Goal: Information Seeking & Learning: Learn about a topic

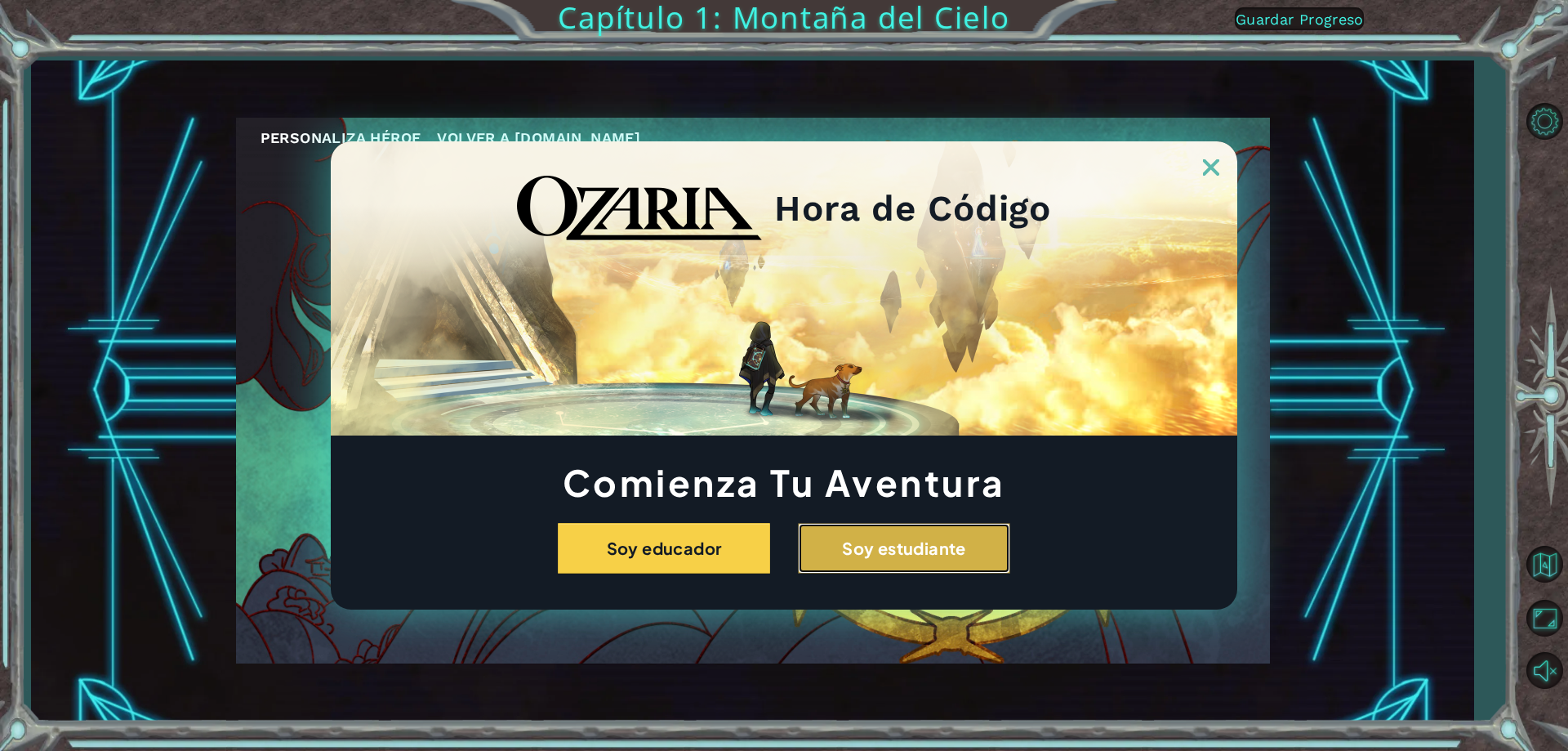
click at [863, 549] on button "Soy estudiante" at bounding box center [904, 547] width 212 height 50
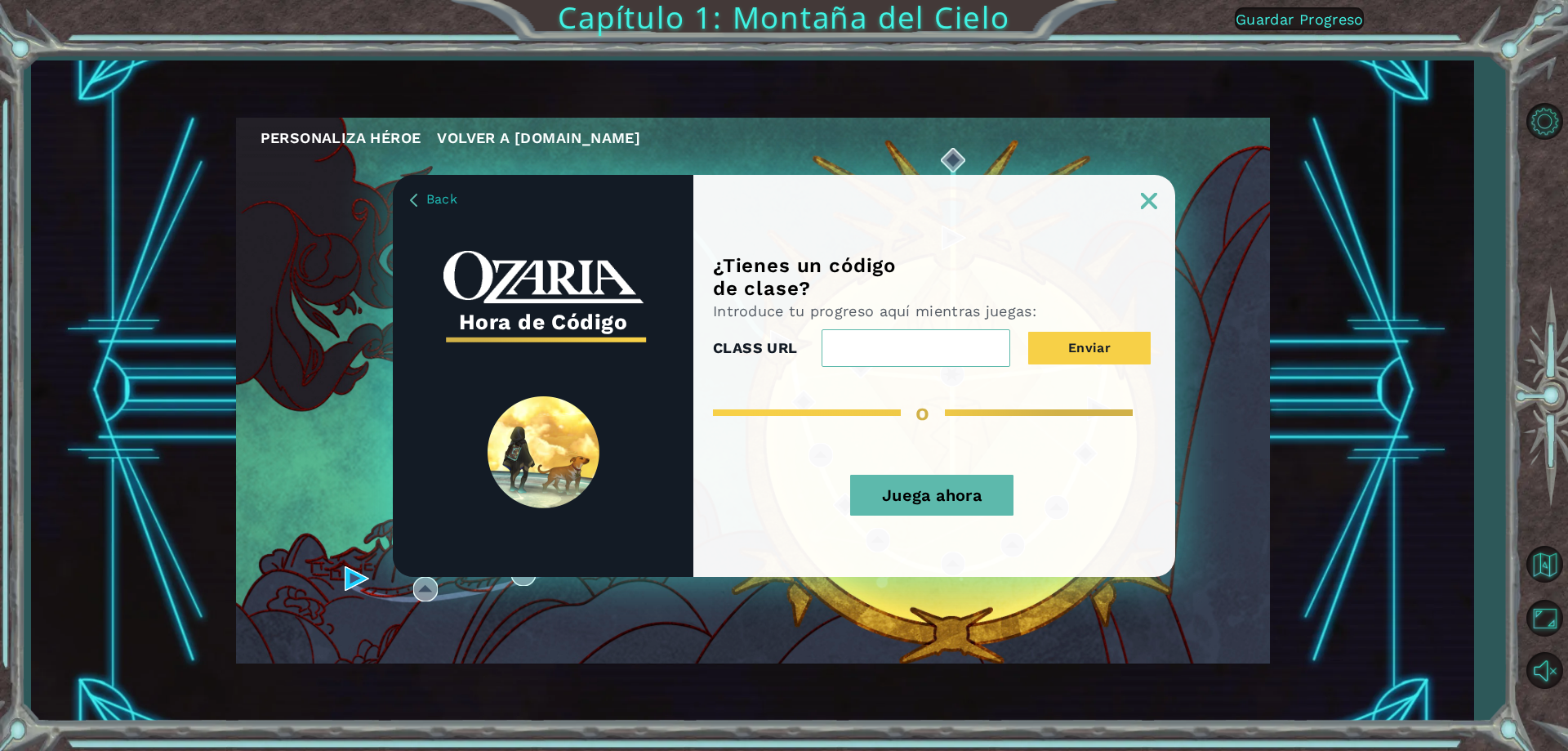
click at [879, 345] on input "CLASS URL" at bounding box center [916, 348] width 189 height 38
type input "cu"
click at [940, 488] on button "Juega ahora" at bounding box center [931, 495] width 163 height 41
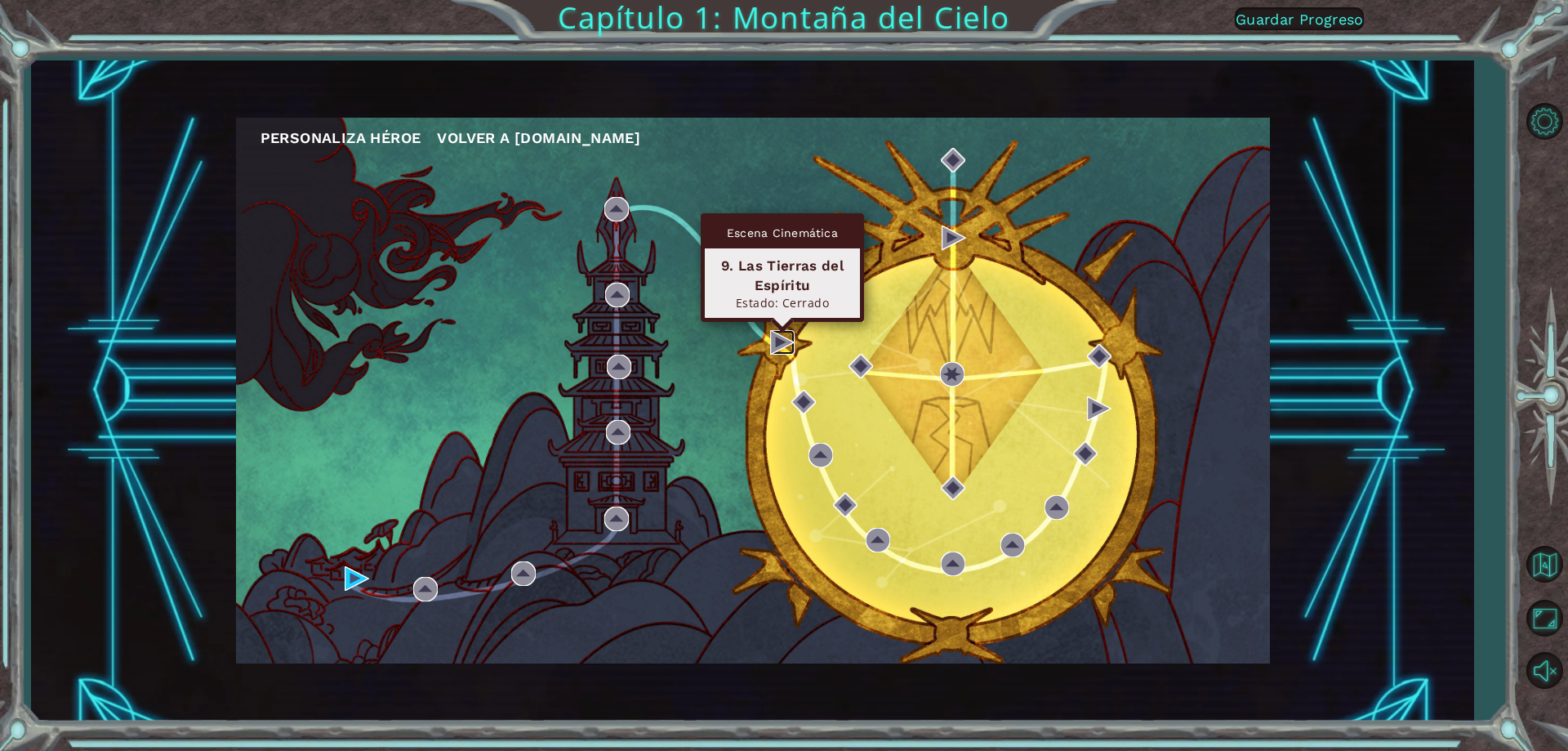
click at [778, 344] on img at bounding box center [782, 342] width 25 height 25
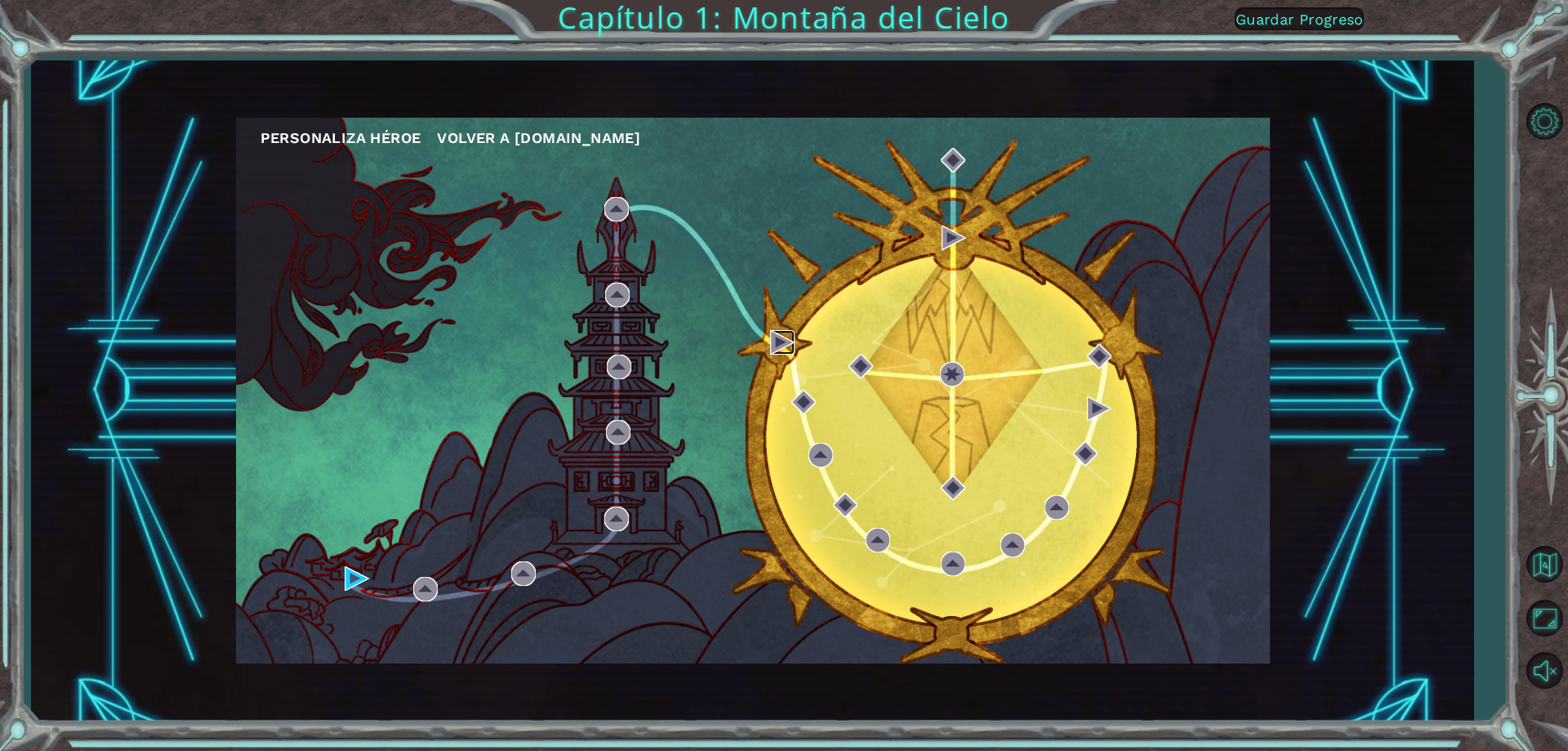
click at [778, 341] on img at bounding box center [782, 342] width 25 height 25
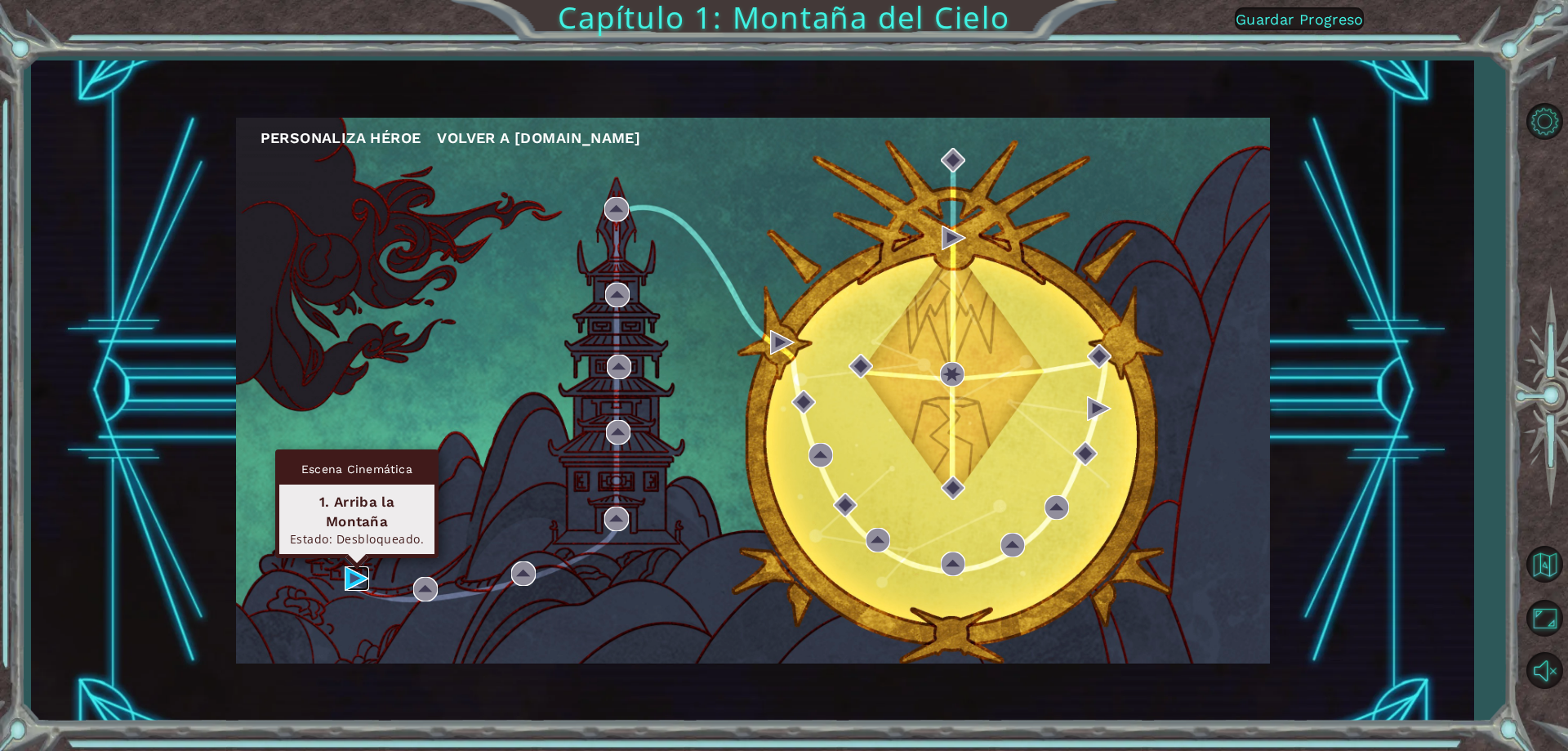
click at [353, 578] on img at bounding box center [357, 578] width 25 height 25
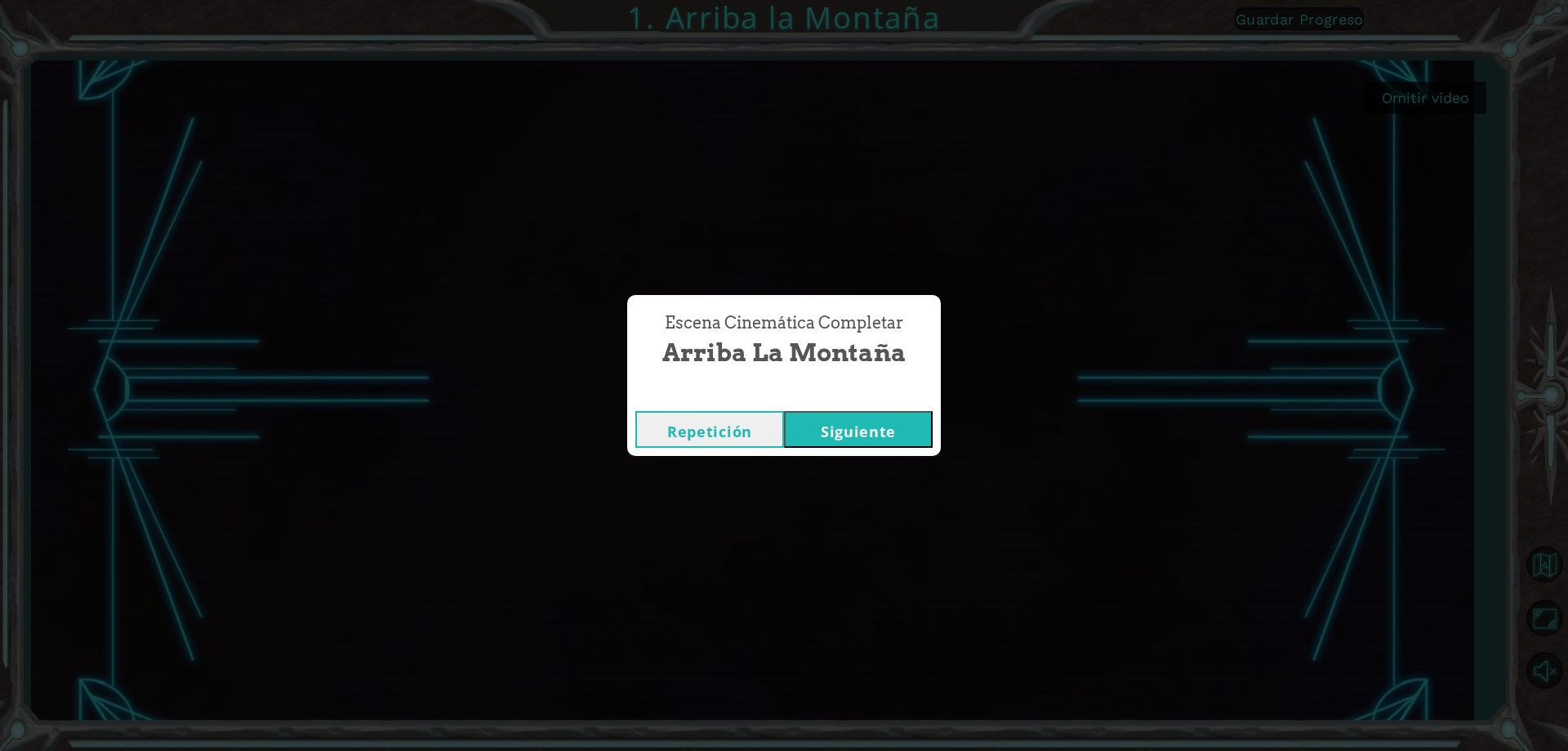
click at [836, 425] on button "Siguiente" at bounding box center [858, 429] width 149 height 37
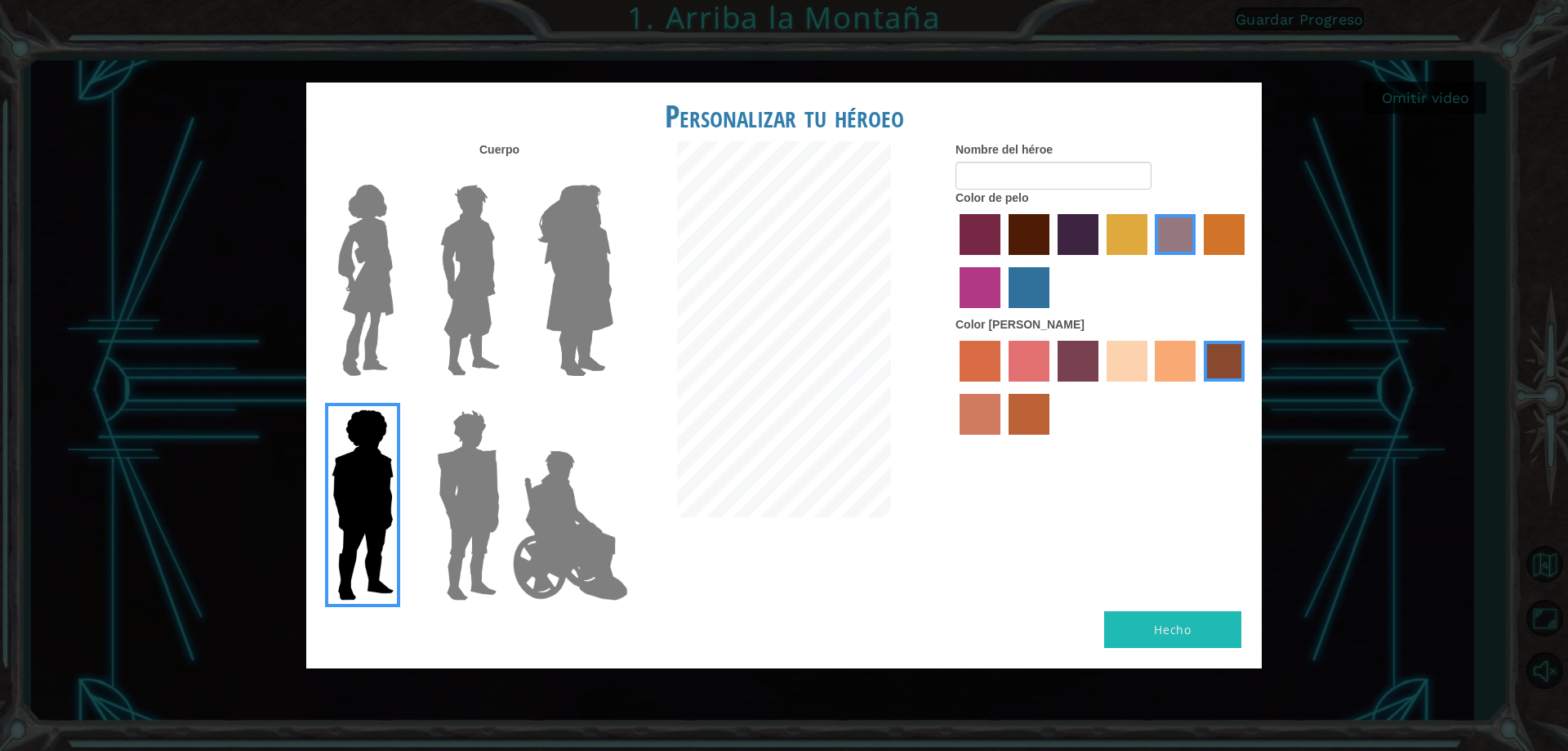
click at [1164, 634] on button "Hecho" at bounding box center [1172, 629] width 137 height 37
type input "cu"
click at [1205, 631] on button "Hecho" at bounding box center [1172, 629] width 137 height 37
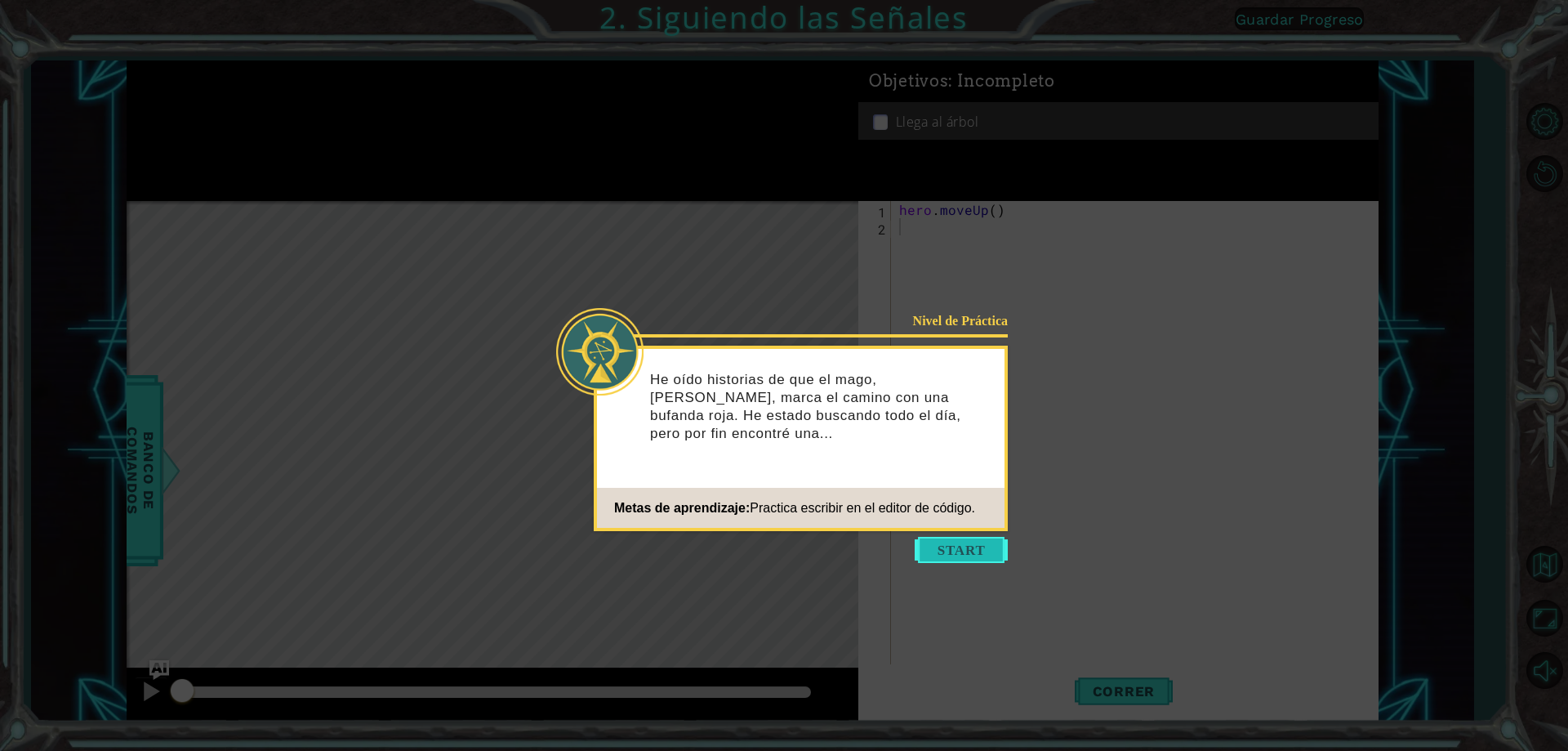
click at [936, 554] on button "Start" at bounding box center [961, 549] width 93 height 27
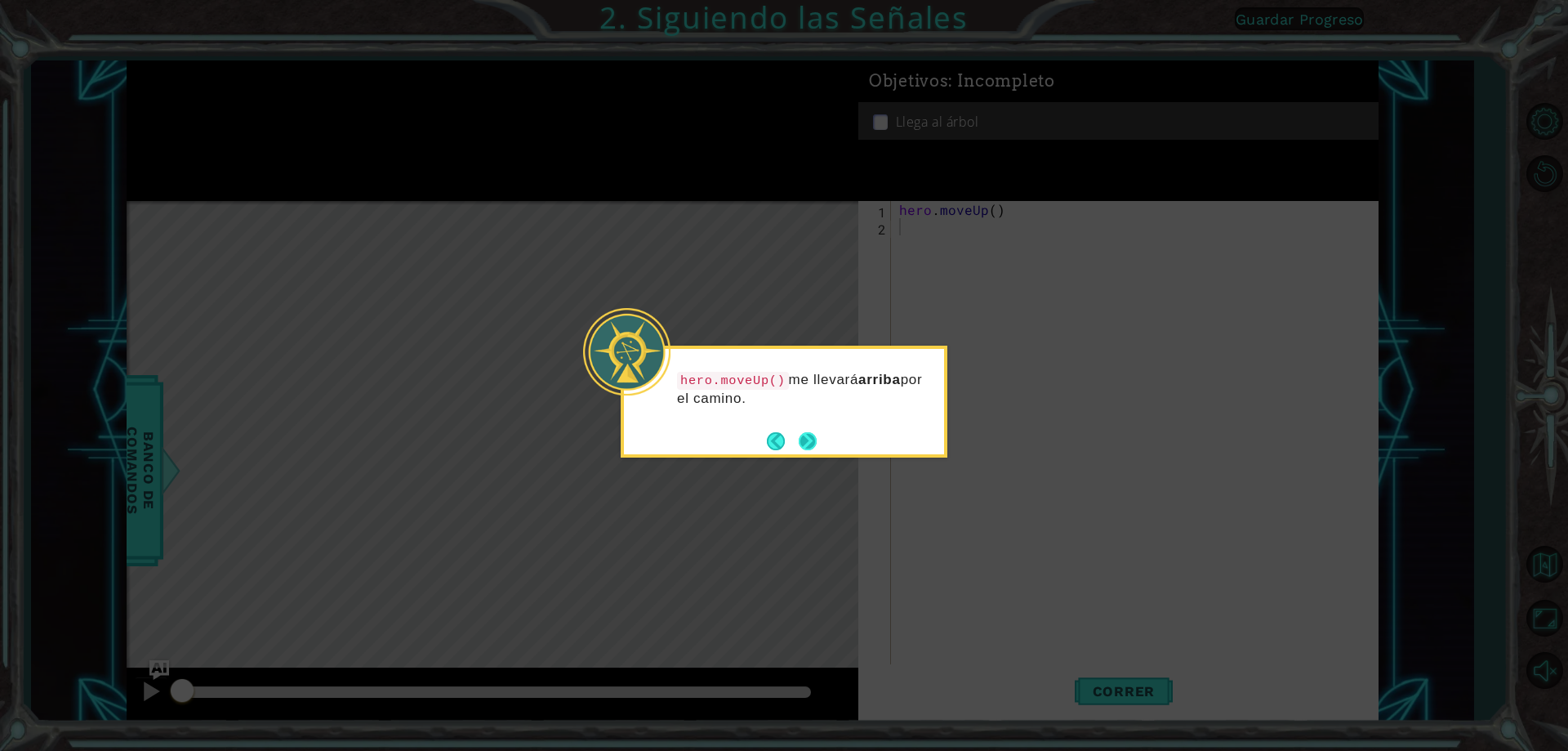
click at [809, 438] on button "Next" at bounding box center [807, 441] width 18 height 18
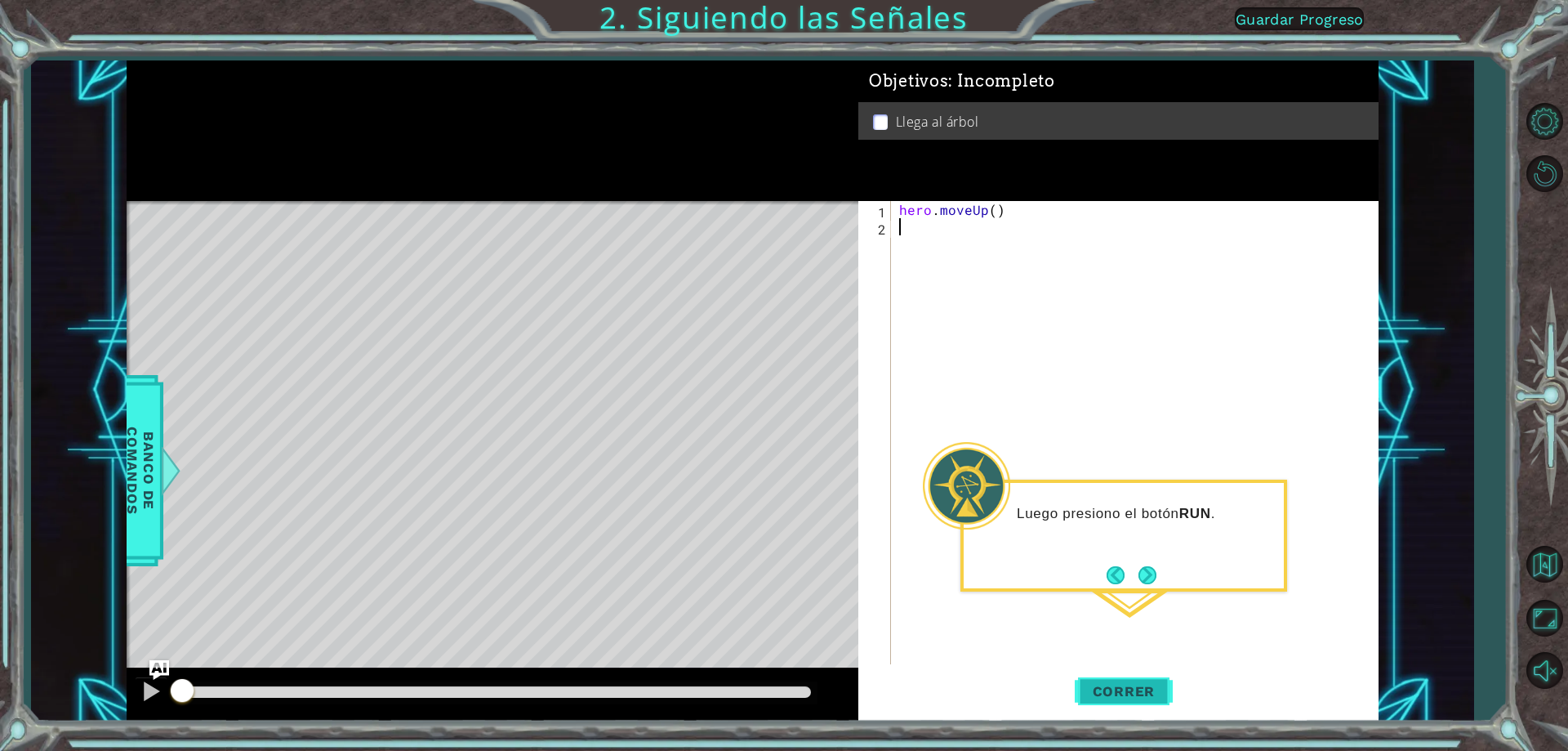
click at [1119, 689] on span "Correr" at bounding box center [1124, 690] width 96 height 16
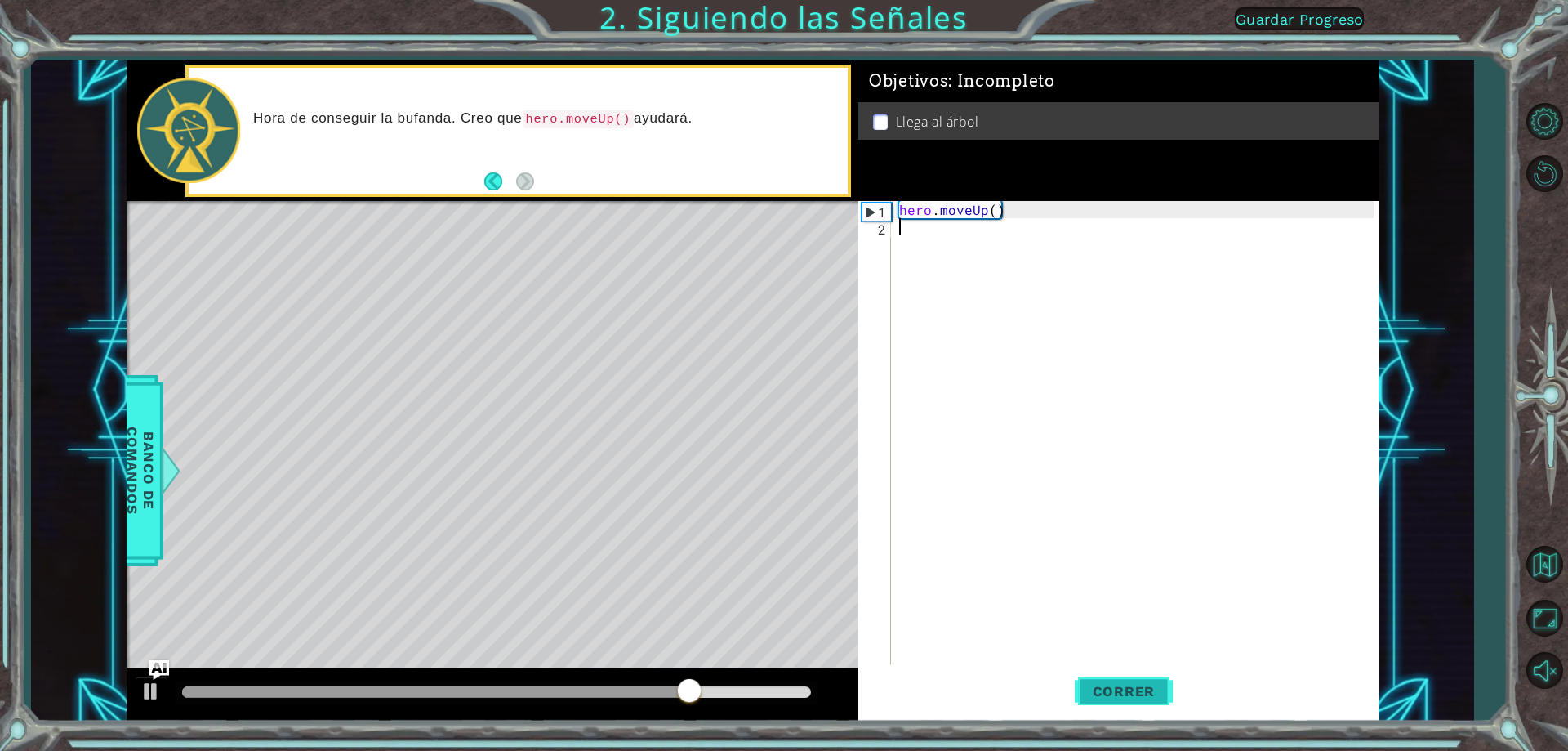
click at [1119, 689] on span "Correr" at bounding box center [1124, 690] width 96 height 16
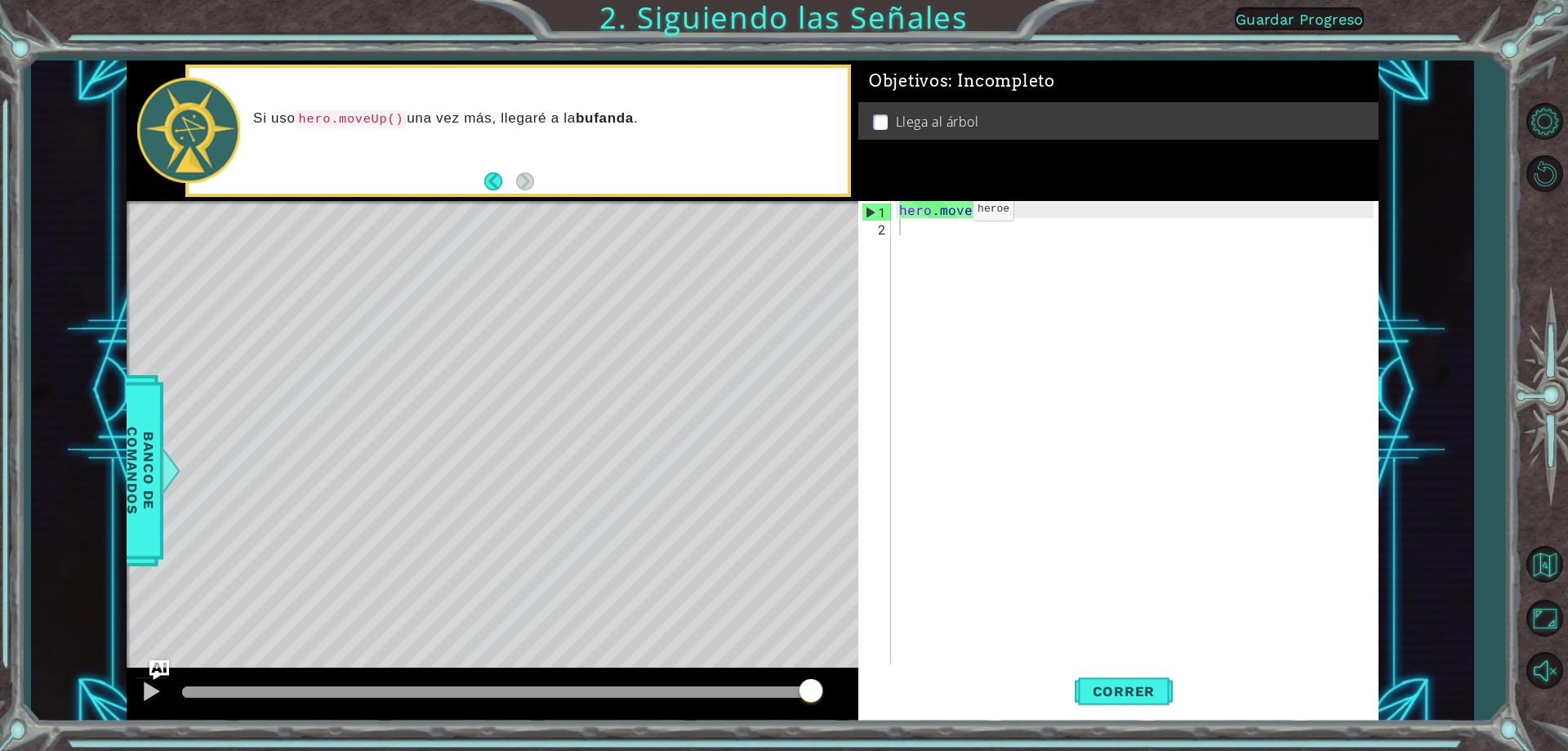
click at [878, 117] on p at bounding box center [880, 122] width 15 height 15
click at [1137, 693] on span "Correr" at bounding box center [1124, 690] width 96 height 16
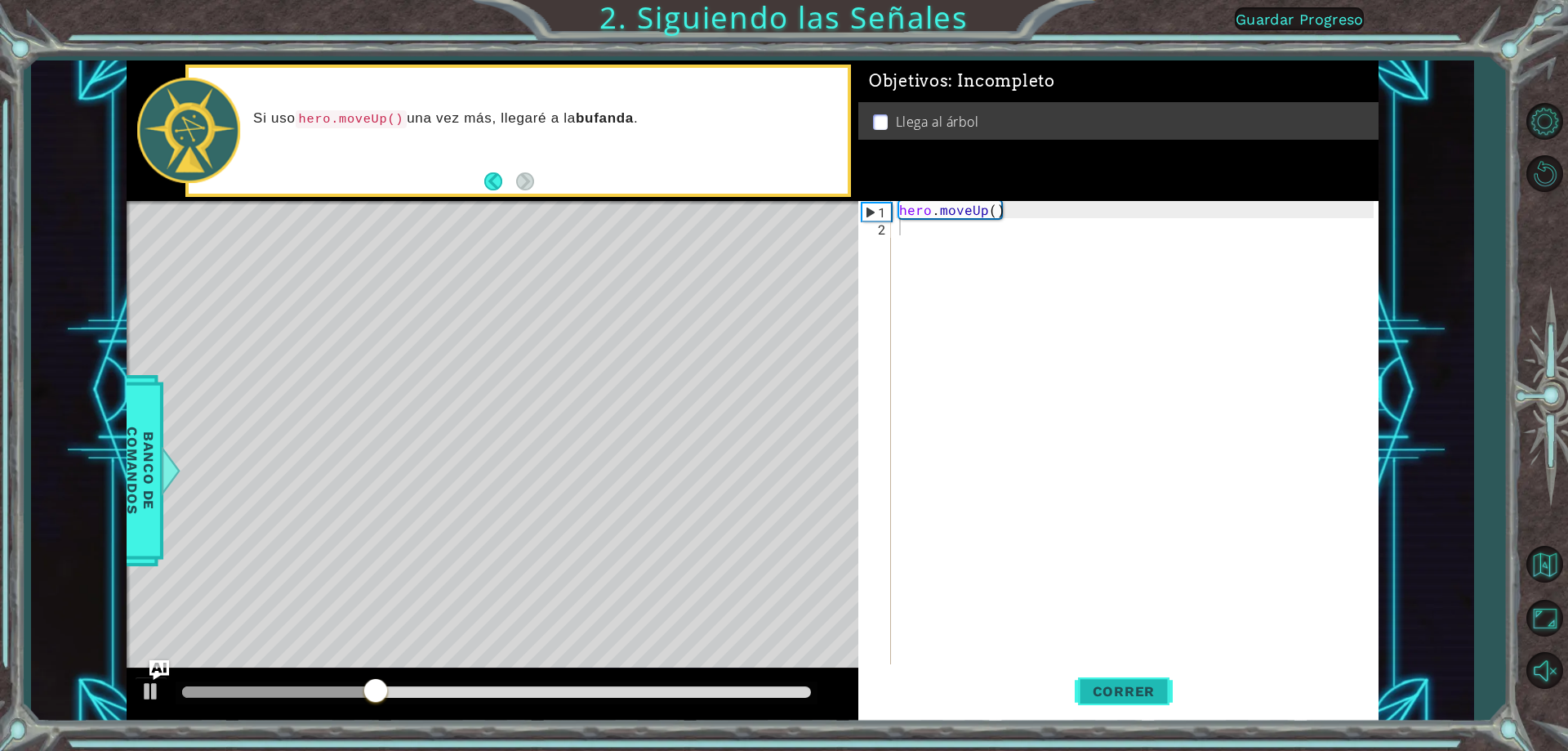
click at [1149, 689] on span "Correr" at bounding box center [1124, 690] width 96 height 16
click at [143, 508] on span "Banco de comandos" at bounding box center [140, 470] width 43 height 169
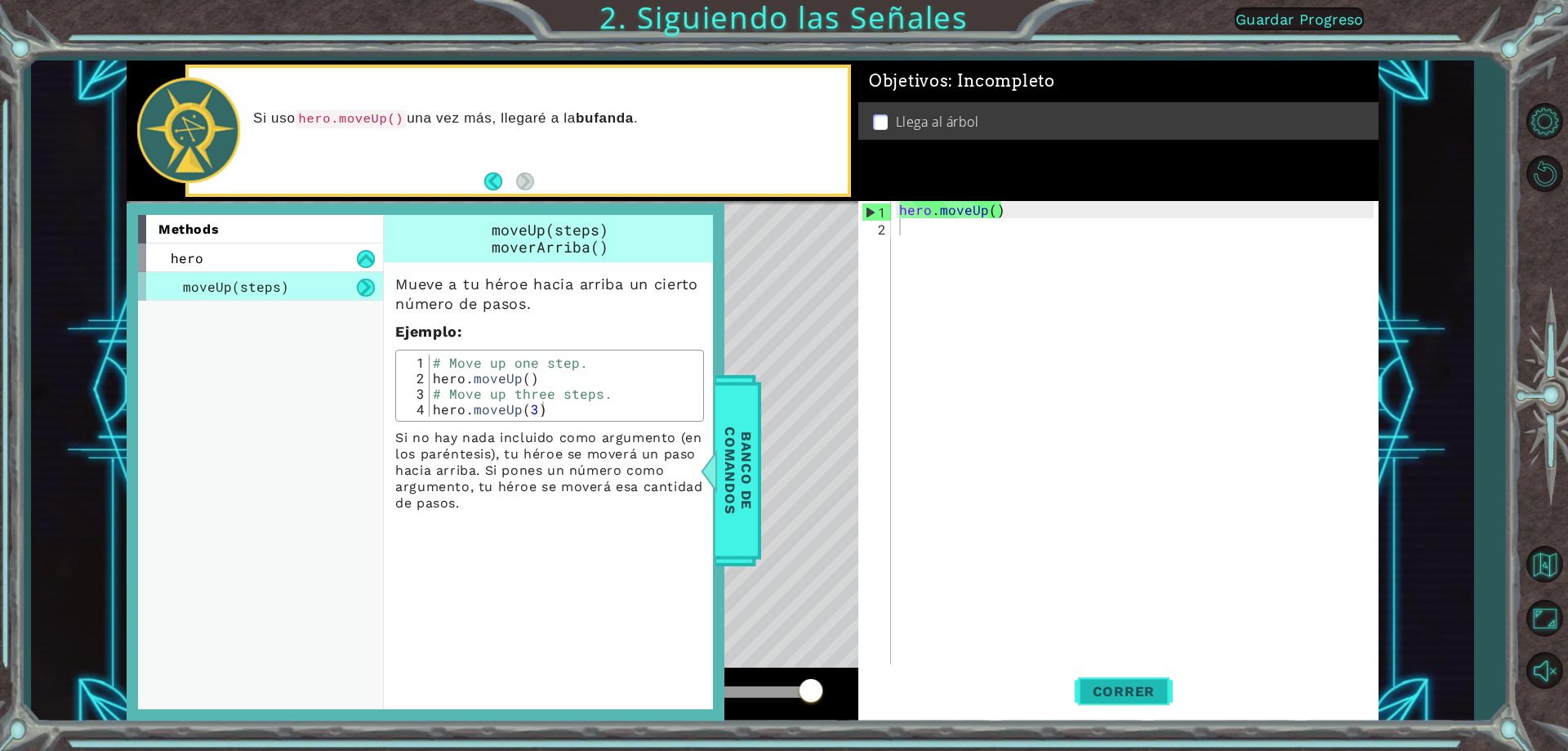
click at [1119, 690] on span "Correr" at bounding box center [1124, 690] width 96 height 16
